Goal: Transaction & Acquisition: Purchase product/service

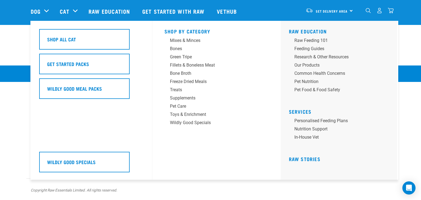
scroll to position [428, 0]
click at [211, 66] on div "Fillets & Boneless Meat" at bounding box center [213, 65] width 86 height 7
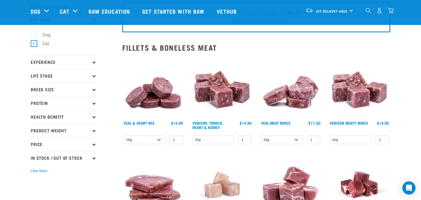
scroll to position [26, 0]
click at [35, 43] on label "Cat" at bounding box center [43, 43] width 18 height 7
click at [34, 43] on input "Cat" at bounding box center [33, 43] width 4 height 4
checkbox input "false"
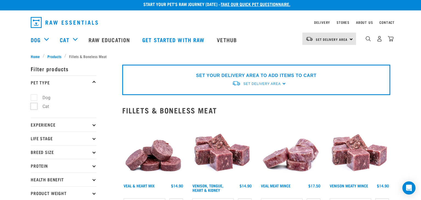
scroll to position [0, 0]
